Goal: Navigation & Orientation: Find specific page/section

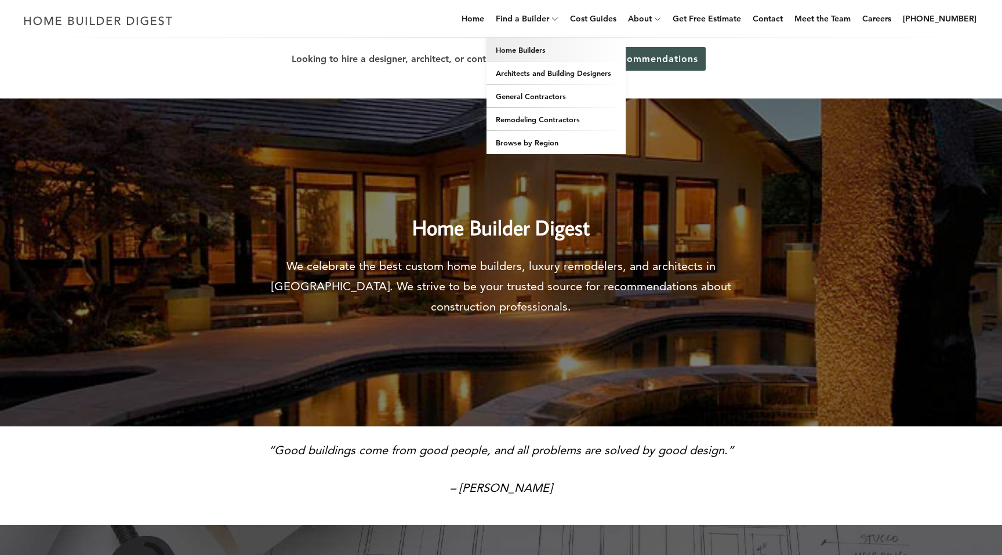
click at [550, 46] on link "Home Builders" at bounding box center [555, 49] width 139 height 23
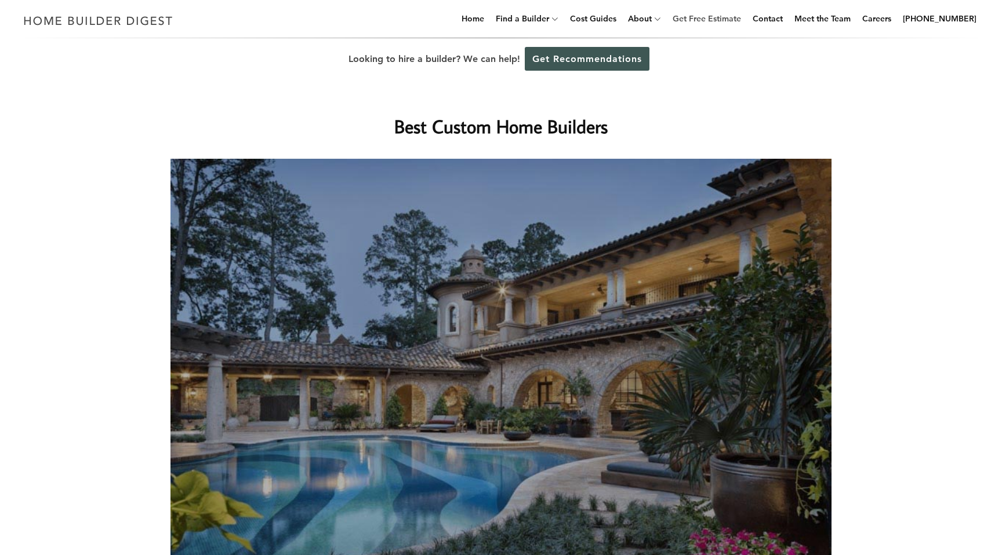
click at [704, 22] on link "Get Free Estimate" at bounding box center [707, 18] width 78 height 37
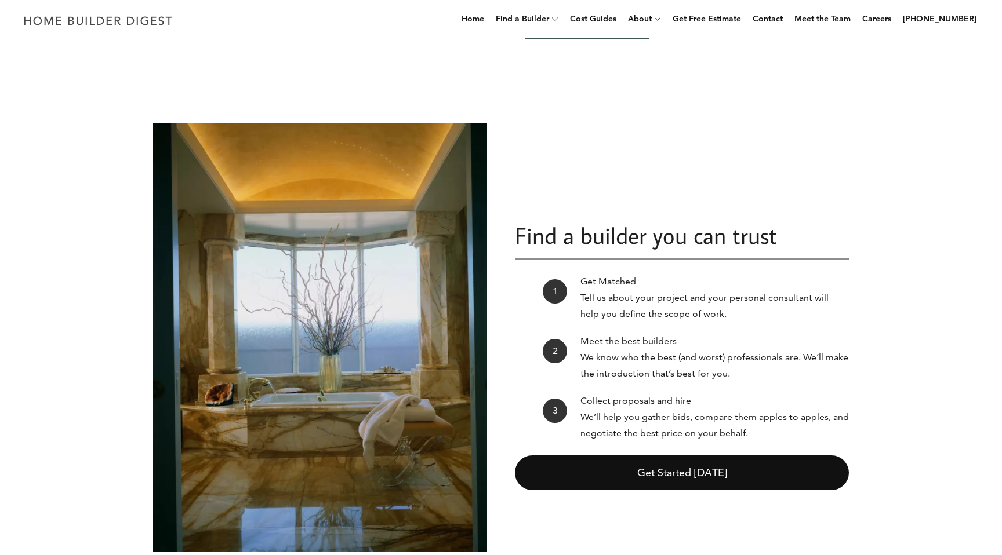
scroll to position [32, 0]
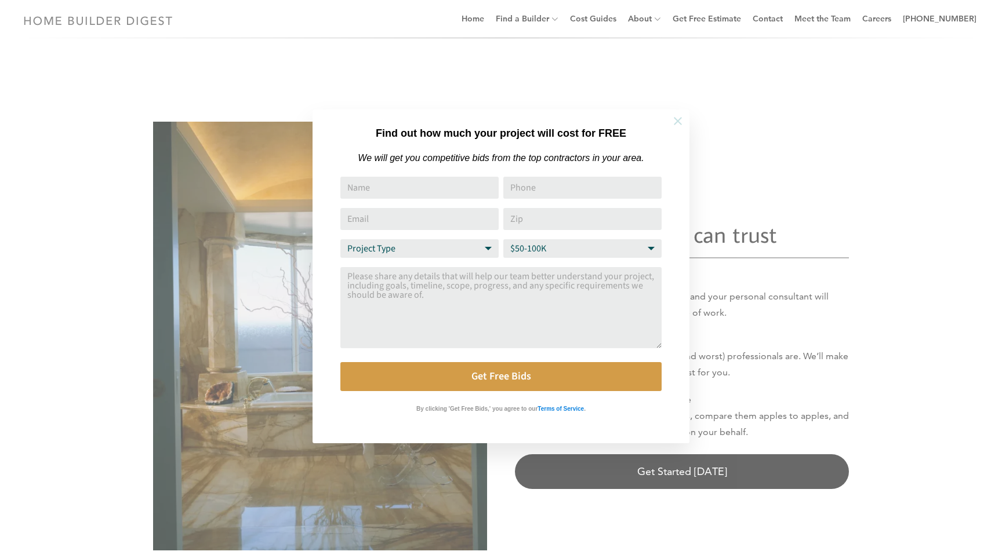
click at [676, 120] on icon at bounding box center [678, 121] width 8 height 8
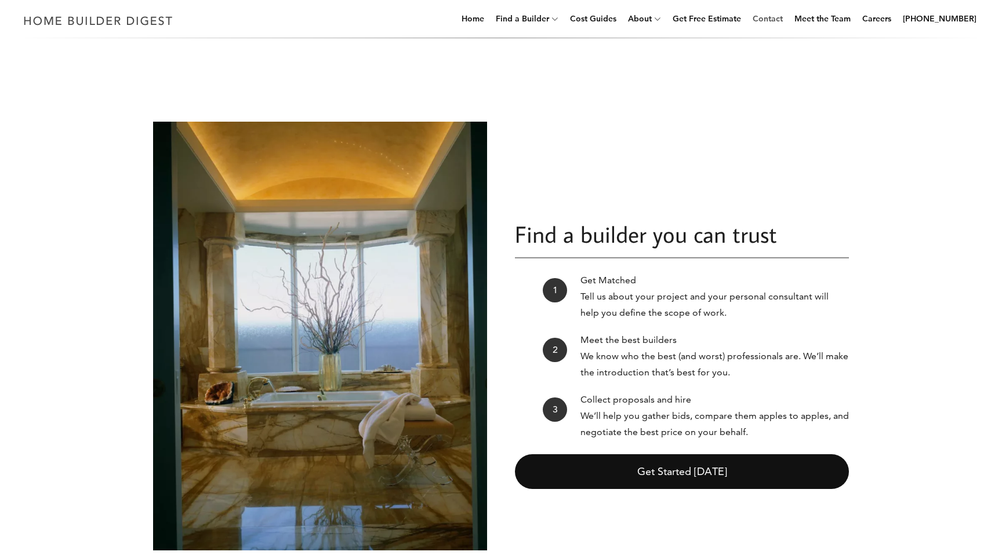
click at [781, 21] on link "Contact" at bounding box center [767, 18] width 39 height 37
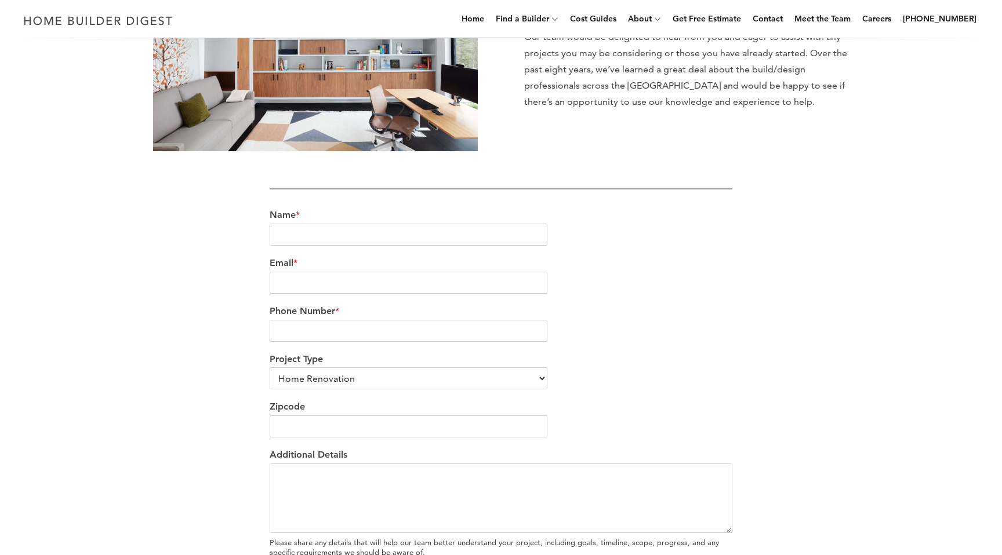
scroll to position [101, 0]
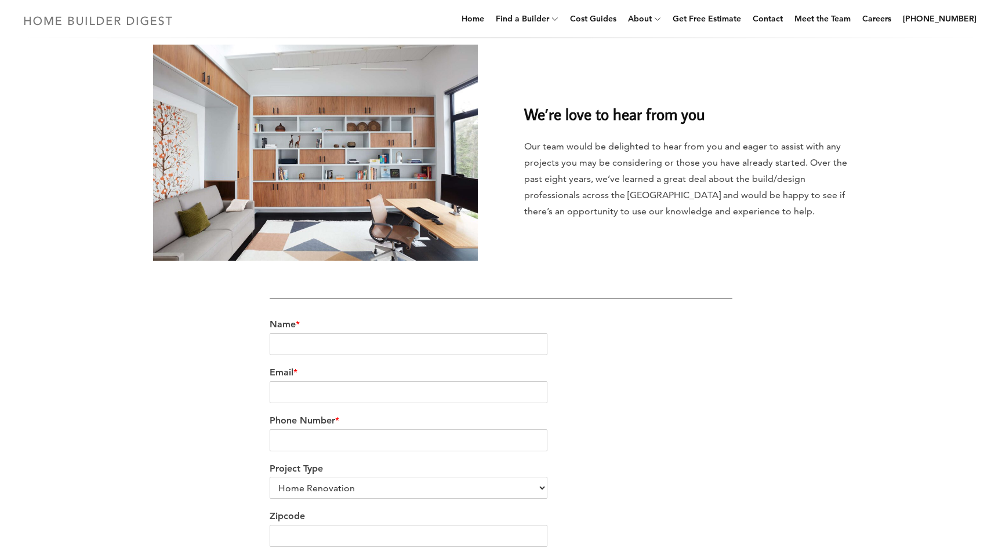
click at [137, 21] on img at bounding box center [98, 20] width 159 height 23
